Goal: Information Seeking & Learning: Learn about a topic

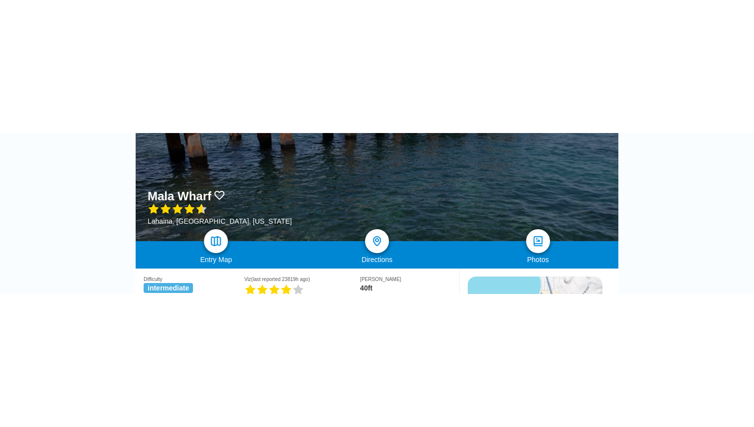
scroll to position [212, 0]
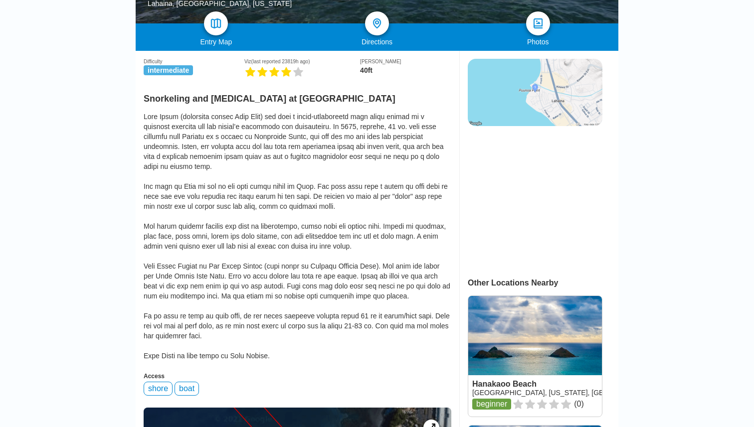
click at [390, 161] on div at bounding box center [298, 236] width 308 height 249
